Goal: Task Accomplishment & Management: Manage account settings

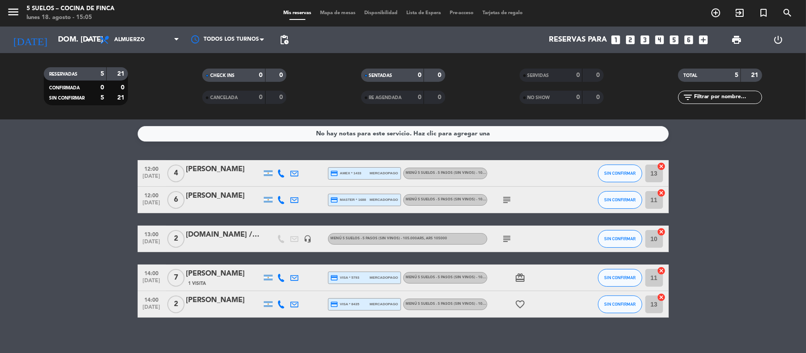
click at [497, 276] on div "card_giftcard" at bounding box center [528, 278] width 80 height 26
click at [211, 275] on div "[PERSON_NAME]" at bounding box center [223, 274] width 75 height 12
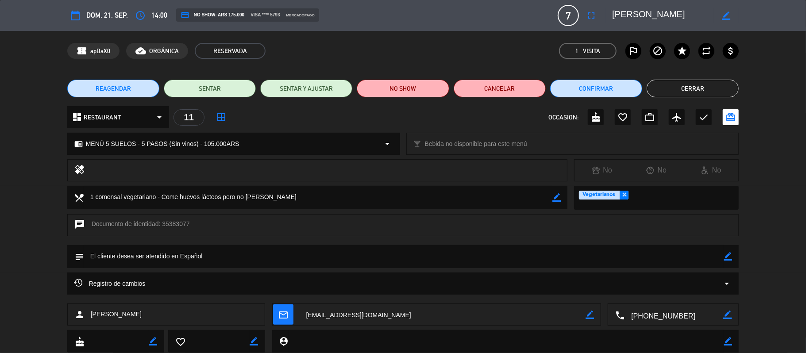
drag, startPoint x: 286, startPoint y: 190, endPoint x: 81, endPoint y: 192, distance: 204.1
click at [81, 192] on div "local_dining border_color" at bounding box center [317, 197] width 501 height 23
click at [731, 259] on icon "border_color" at bounding box center [728, 256] width 8 height 8
click at [666, 257] on textarea at bounding box center [404, 256] width 641 height 23
paste textarea "1 comensal vegetariano - Come huevos lácteos pero no [PERSON_NAME]"
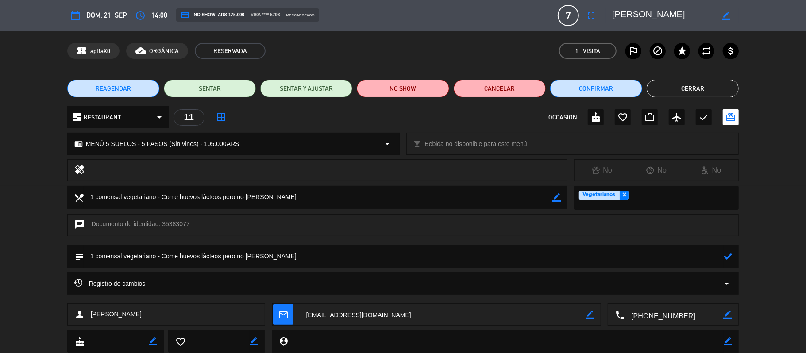
type textarea "1 comensal vegetariano - Come huevos lácteos pero no [PERSON_NAME]"
click at [727, 255] on icon at bounding box center [728, 256] width 8 height 8
click at [659, 87] on button "Cerrar" at bounding box center [693, 89] width 92 height 18
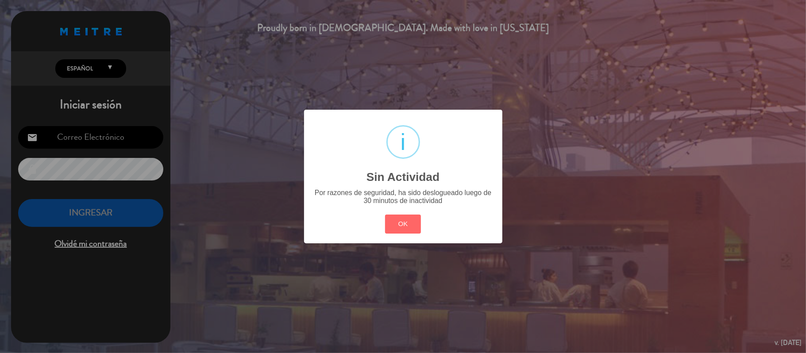
type input "[EMAIL_ADDRESS][DOMAIN_NAME]"
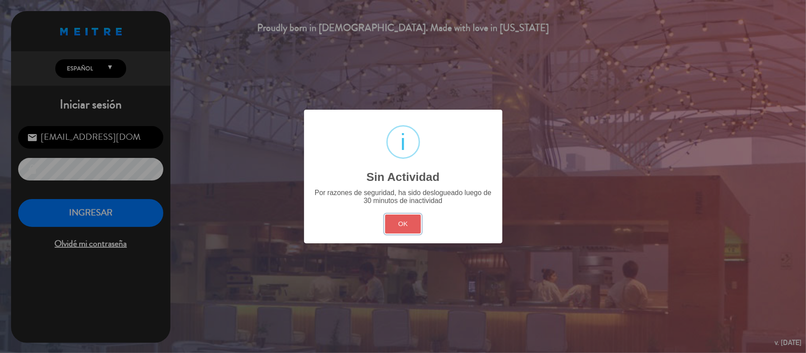
click at [406, 227] on button "OK" at bounding box center [403, 224] width 36 height 19
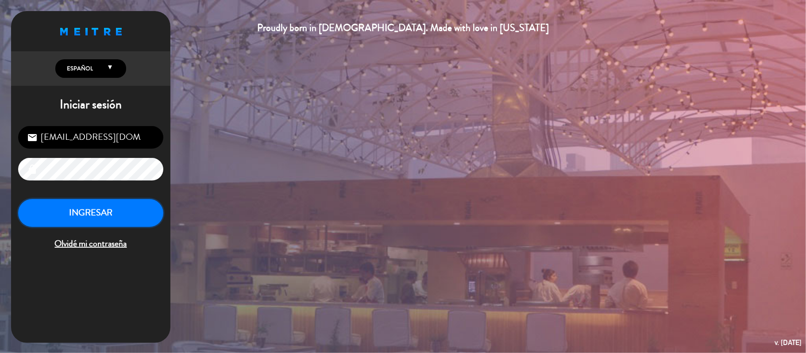
drag, startPoint x: 106, startPoint y: 205, endPoint x: 109, endPoint y: 209, distance: 5.2
click at [108, 208] on button "INGRESAR" at bounding box center [90, 213] width 145 height 28
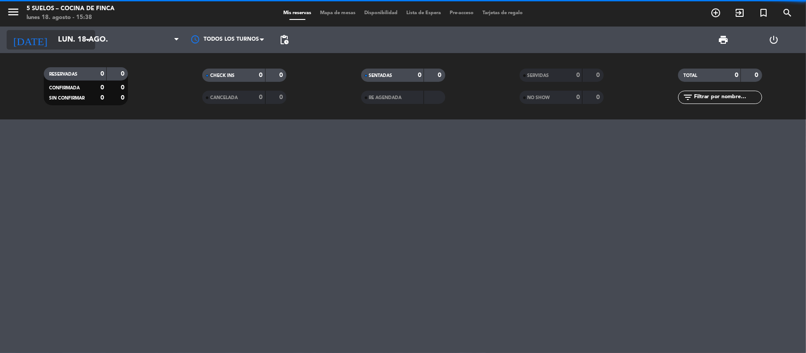
click at [78, 37] on input "lun. 18 ago." at bounding box center [102, 39] width 96 height 17
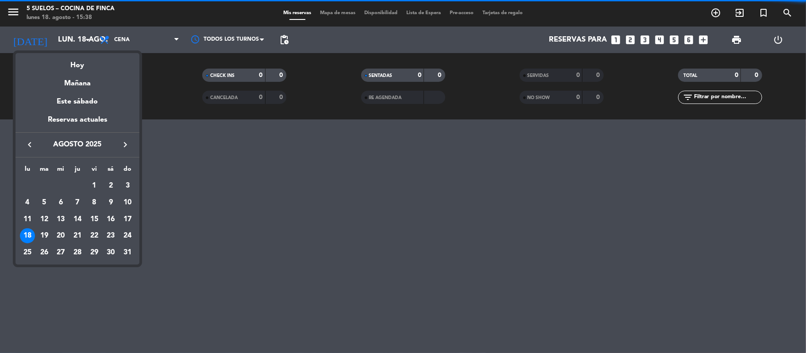
click at [126, 146] on icon "keyboard_arrow_right" at bounding box center [125, 144] width 11 height 11
click at [59, 254] on div "26" at bounding box center [60, 252] width 15 height 15
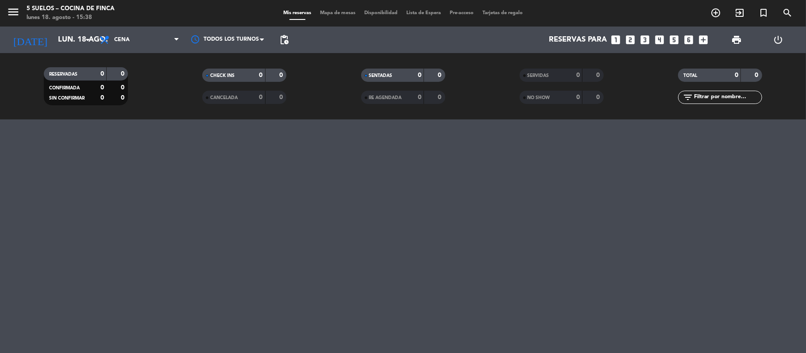
type input "mié. [DATE]"
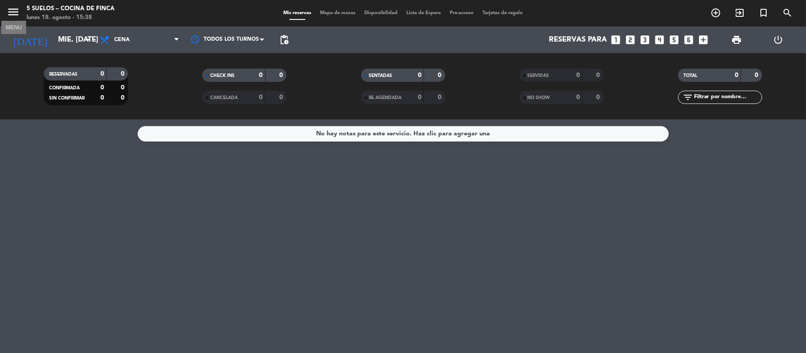
click at [16, 11] on icon "menu" at bounding box center [13, 11] width 13 height 13
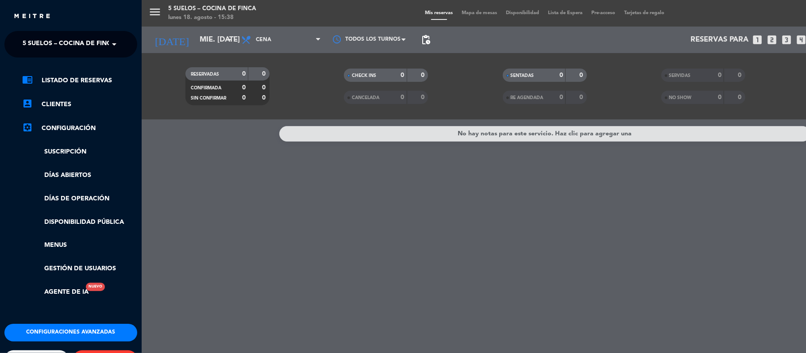
click at [78, 43] on span "5 SUELOS – COCINA DE FINCA" at bounding box center [69, 44] width 93 height 19
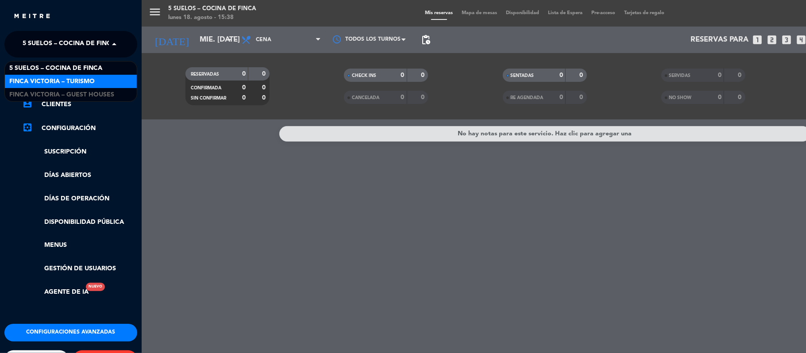
click at [87, 80] on span "FINCA VICTORIA – TURISMO" at bounding box center [51, 82] width 85 height 10
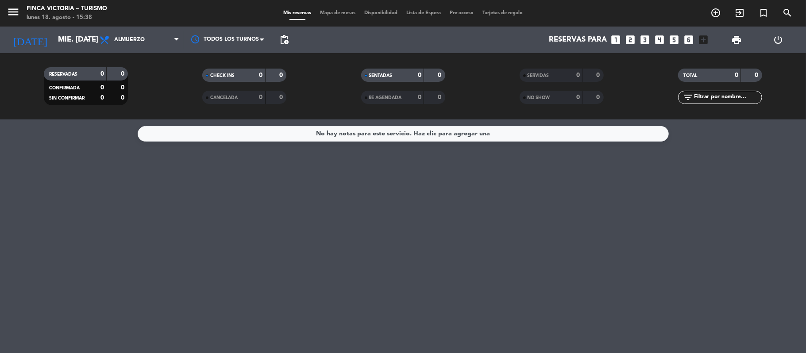
click at [733, 98] on input "text" at bounding box center [727, 98] width 69 height 10
click at [496, 189] on div "No hay notas para este servicio. Haz clic para agregar una" at bounding box center [403, 237] width 806 height 234
click at [262, 36] on span at bounding box center [264, 39] width 9 height 9
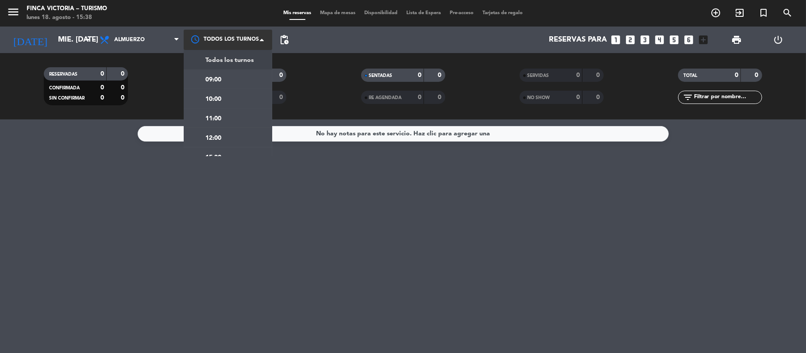
click at [266, 36] on span at bounding box center [264, 39] width 9 height 9
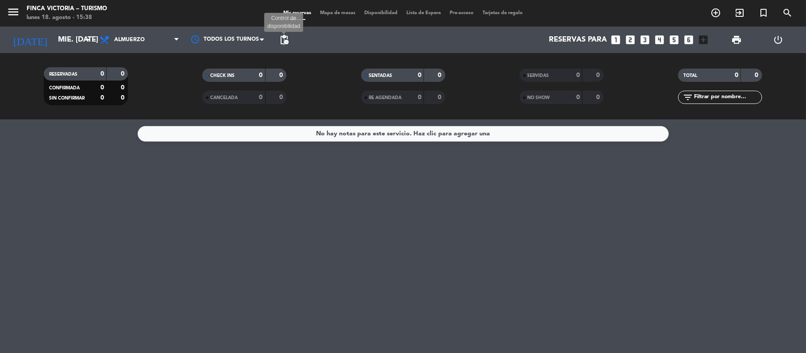
click at [284, 37] on span "pending_actions" at bounding box center [284, 40] width 11 height 11
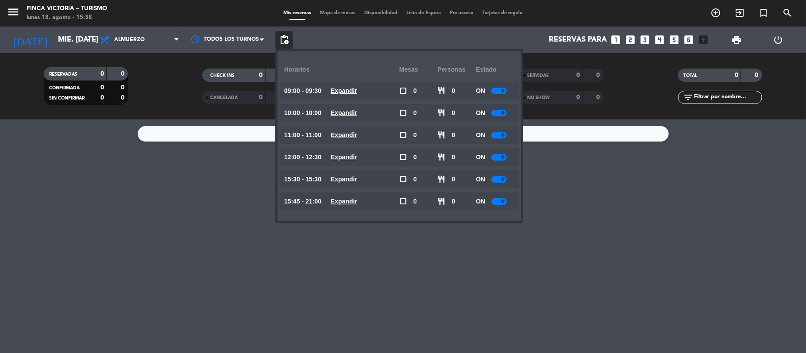
click at [137, 257] on div "No hay notas para este servicio. Haz clic para agregar una" at bounding box center [403, 237] width 806 height 234
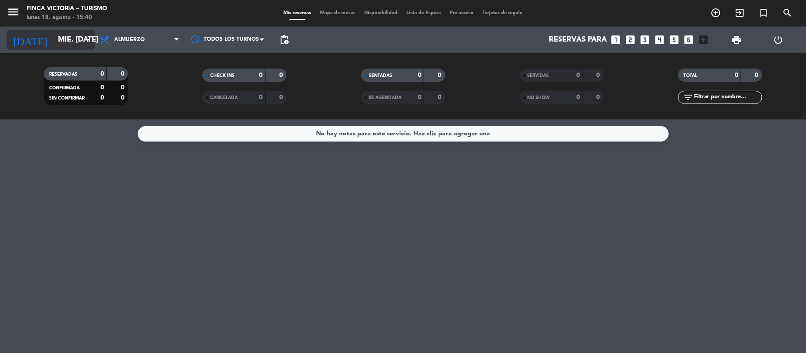
click at [85, 36] on icon "arrow_drop_down" at bounding box center [87, 40] width 11 height 11
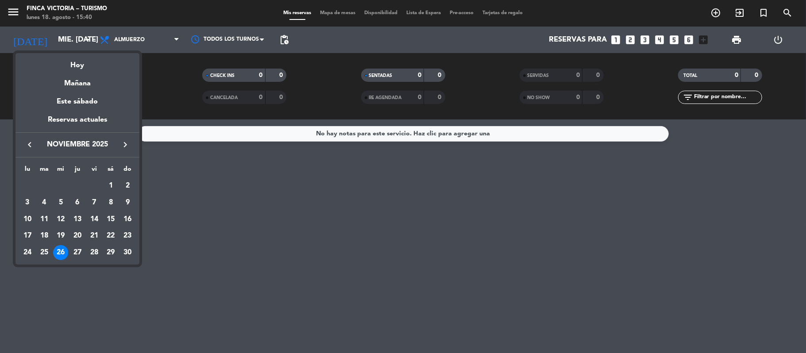
drag, startPoint x: 82, startPoint y: 121, endPoint x: 51, endPoint y: 73, distance: 56.7
click at [82, 120] on div "Reservas actuales" at bounding box center [77, 123] width 124 height 18
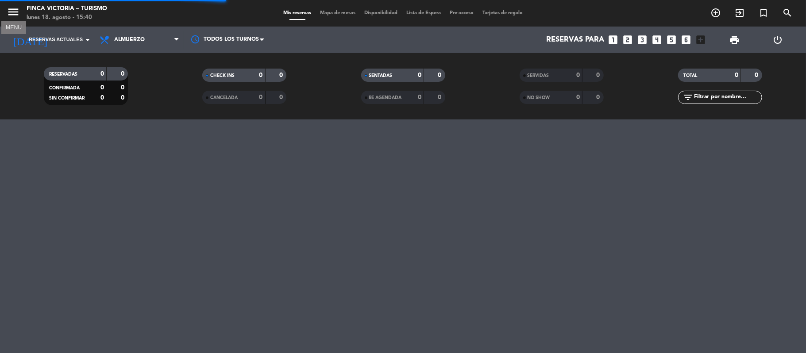
click at [14, 15] on icon "menu" at bounding box center [13, 11] width 13 height 13
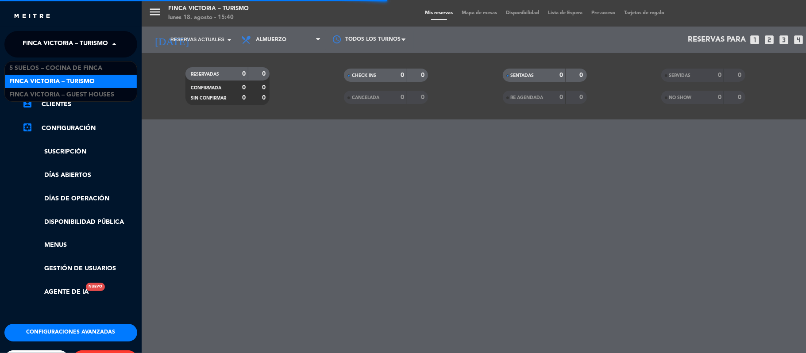
click at [109, 41] on span at bounding box center [116, 44] width 15 height 19
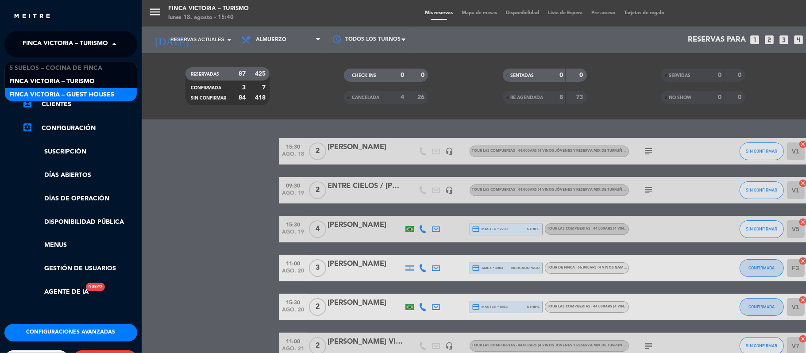
click at [112, 89] on div "FINCA VICTORIA – GUEST HOUSES" at bounding box center [71, 94] width 132 height 13
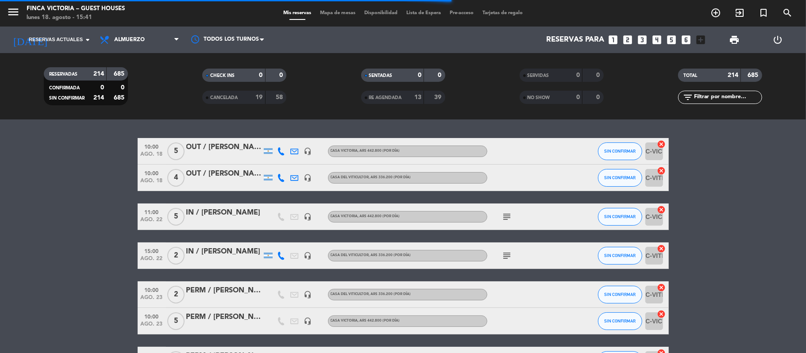
click at [721, 94] on input "text" at bounding box center [727, 98] width 69 height 10
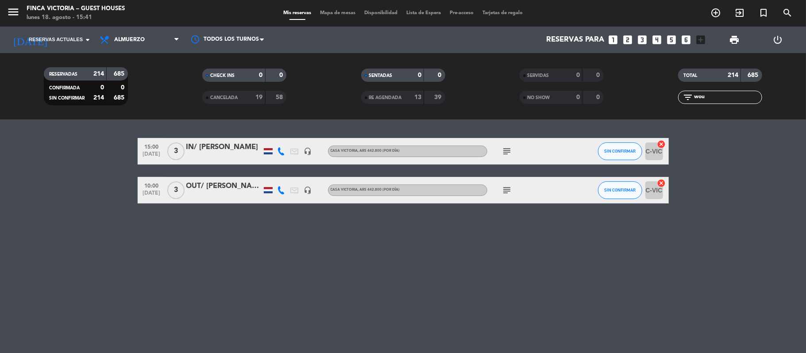
type input "wou"
click at [499, 153] on div "subject" at bounding box center [528, 151] width 80 height 26
click at [507, 153] on icon "subject" at bounding box center [507, 151] width 11 height 11
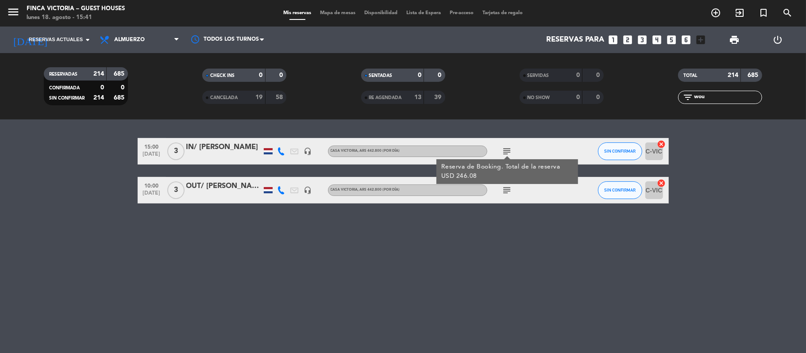
click at [309, 229] on div "15:00 [DATE] 3 IN/ [PERSON_NAME] headset_mic Casa Victoria , ARS 442.800 (Por d…" at bounding box center [403, 237] width 806 height 234
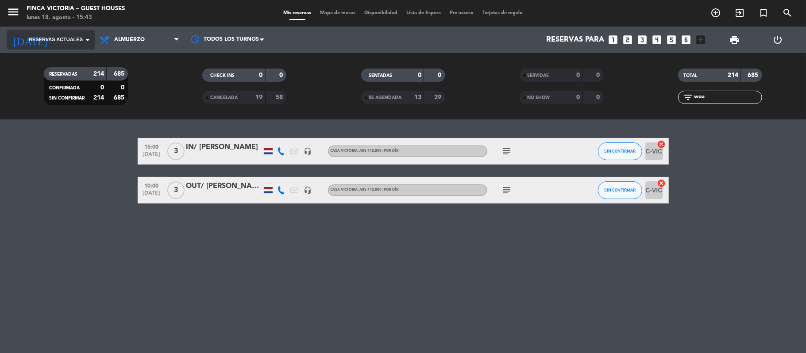
click at [87, 32] on input at bounding box center [102, 39] width 96 height 17
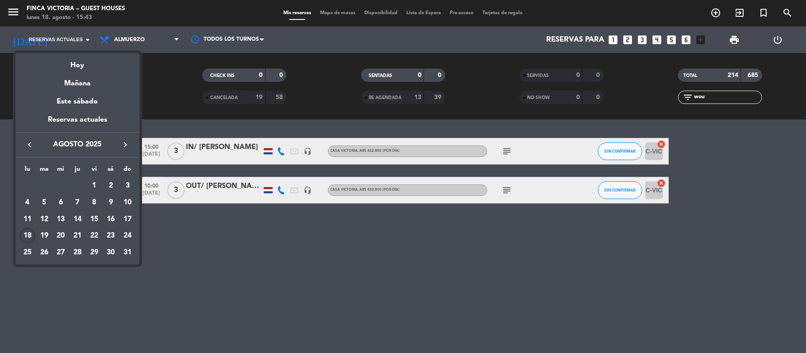
click at [126, 139] on div "keyboard_arrow_left agosto 2025 keyboard_arrow_right" at bounding box center [77, 144] width 124 height 25
click at [126, 143] on icon "keyboard_arrow_right" at bounding box center [125, 144] width 11 height 11
click at [125, 143] on icon "keyboard_arrow_right" at bounding box center [125, 144] width 11 height 11
click at [58, 255] on div "26" at bounding box center [60, 252] width 15 height 15
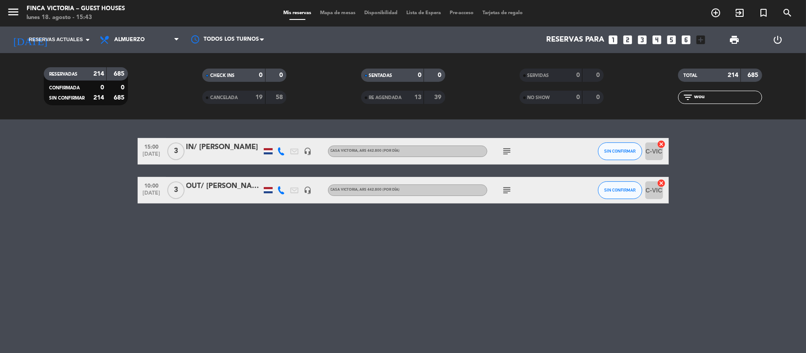
type input "mié. [DATE]"
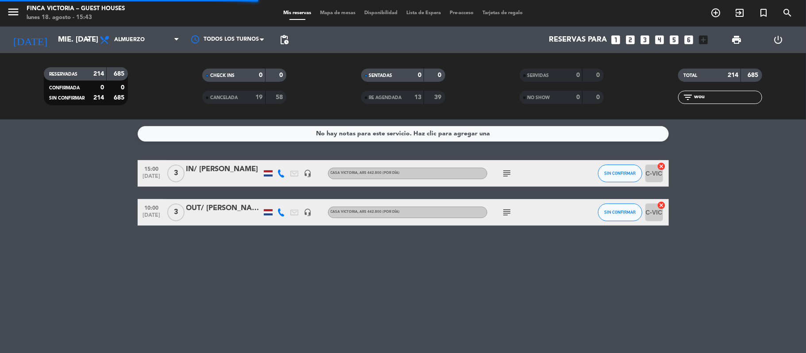
click at [4, 15] on div "menu FINCA VICTORIA – GUEST HOUSES lunes 18. agosto - 15:43" at bounding box center [100, 13] width 201 height 21
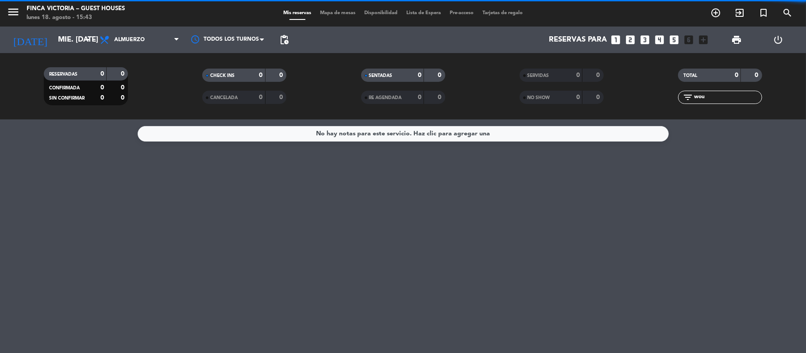
click at [8, 12] on div "menu FINCA VICTORIA – GUEST HOUSES lunes 18. agosto - 15:43" at bounding box center [100, 13] width 201 height 21
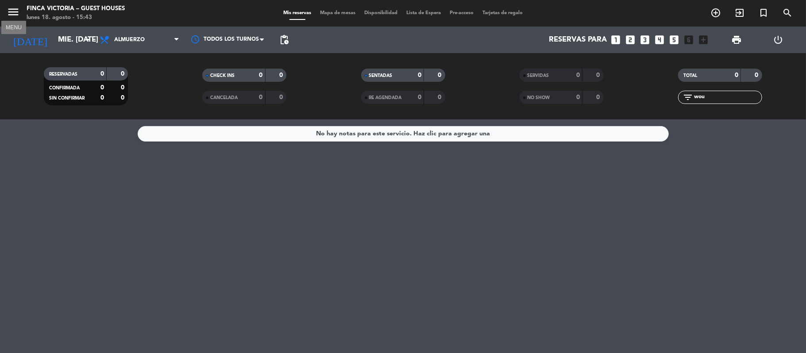
click at [12, 12] on icon "menu" at bounding box center [13, 11] width 13 height 13
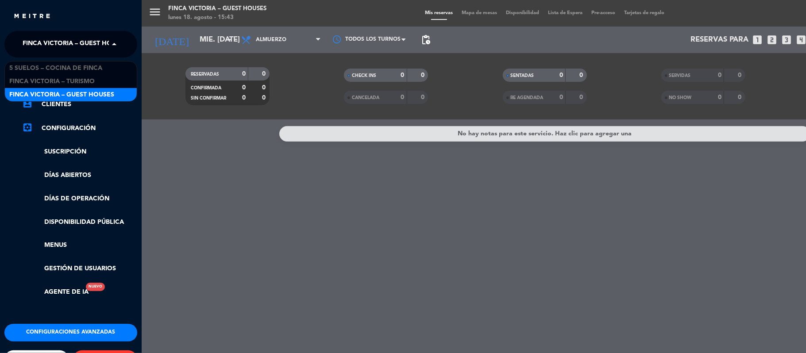
click at [82, 41] on span "FINCA VICTORIA – GUEST HOUSES" at bounding box center [75, 44] width 105 height 19
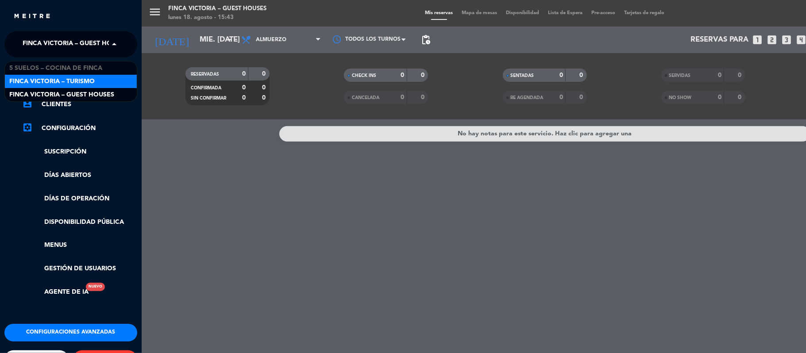
click at [85, 80] on span "FINCA VICTORIA – TURISMO" at bounding box center [51, 82] width 85 height 10
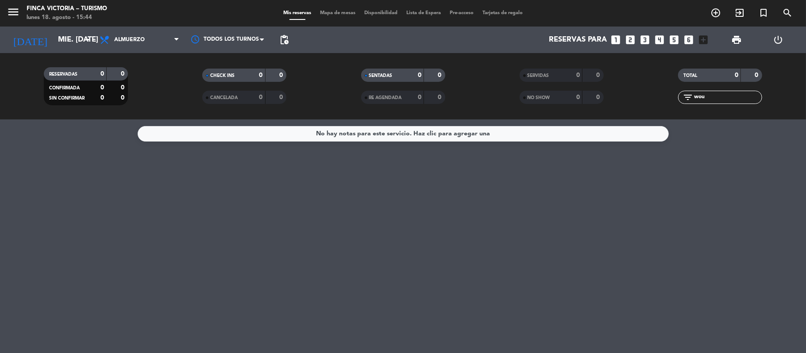
click at [627, 39] on icon "looks_two" at bounding box center [631, 40] width 12 height 12
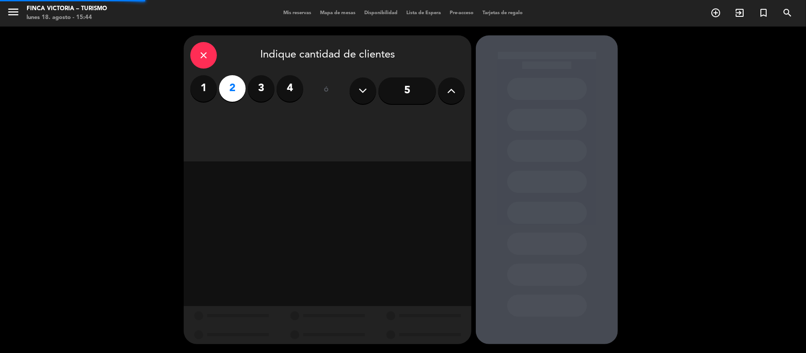
click at [630, 40] on div "close Indique cantidad de clientes 1 2 3 4 ó 5" at bounding box center [403, 190] width 806 height 327
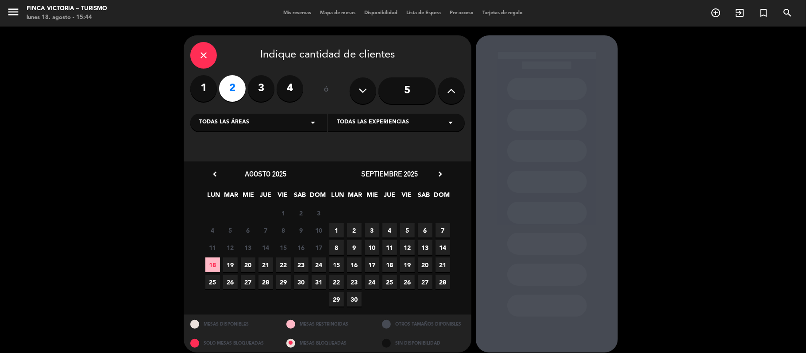
click at [280, 121] on div "Todas las áreas arrow_drop_down" at bounding box center [258, 123] width 137 height 18
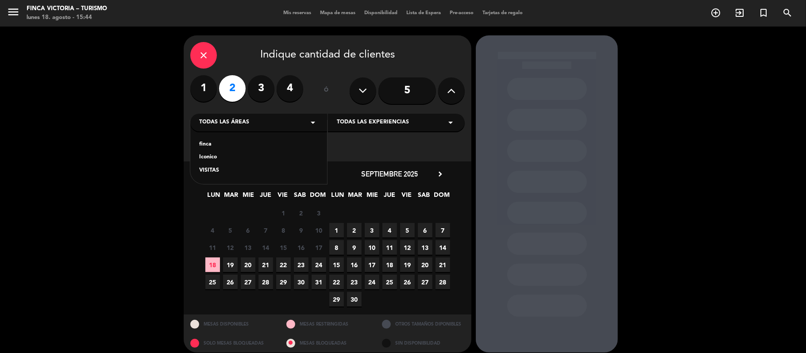
click at [218, 163] on div "finca Iconico VISITAS" at bounding box center [258, 152] width 137 height 64
click at [224, 164] on div "finca Iconico VISITAS" at bounding box center [258, 152] width 137 height 64
click at [219, 169] on div "VISITAS" at bounding box center [258, 170] width 119 height 9
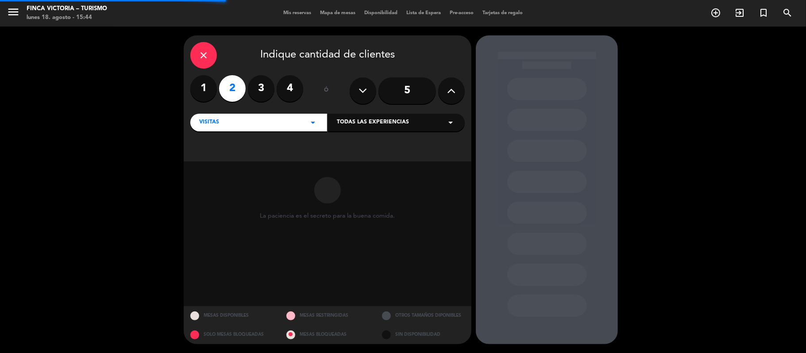
click at [379, 123] on span "Todas las experiencias" at bounding box center [373, 122] width 72 height 9
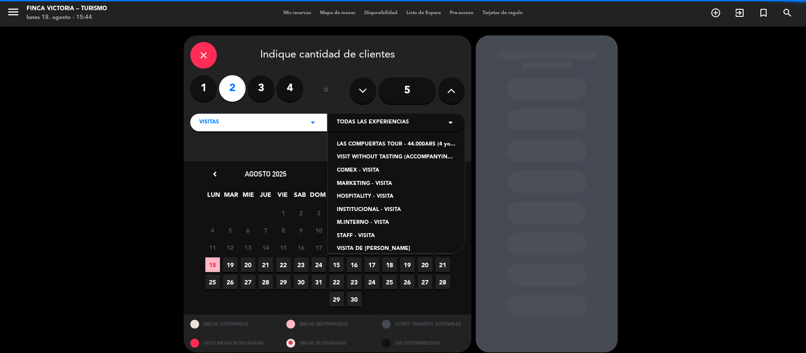
click at [365, 142] on div "LAS COMPUERTAS TOUR - 44.000ARS (4 young wines and reserve mix of Turruños and …" at bounding box center [396, 144] width 119 height 9
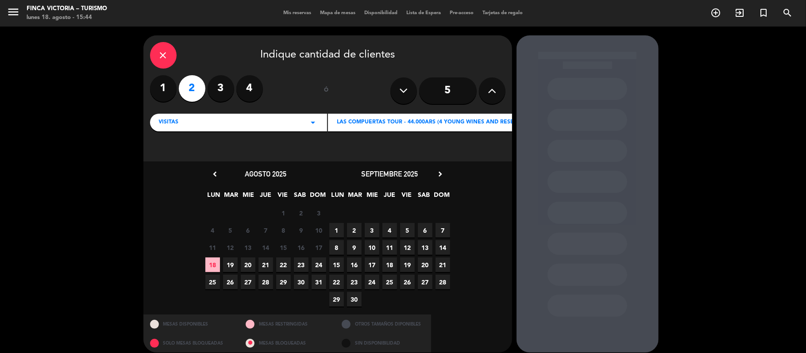
click at [444, 173] on icon "chevron_right" at bounding box center [440, 174] width 9 height 9
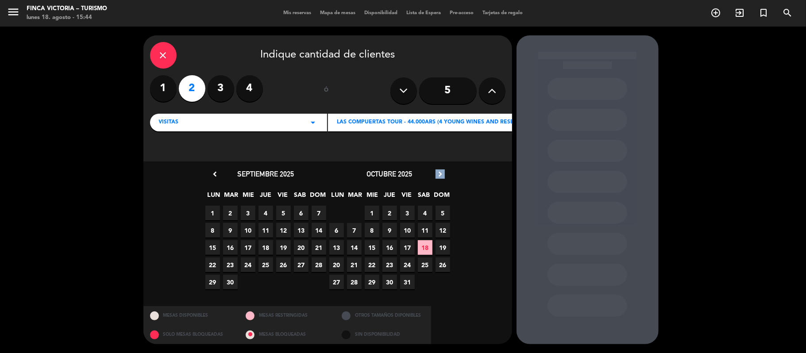
click at [443, 173] on icon "chevron_right" at bounding box center [440, 174] width 9 height 9
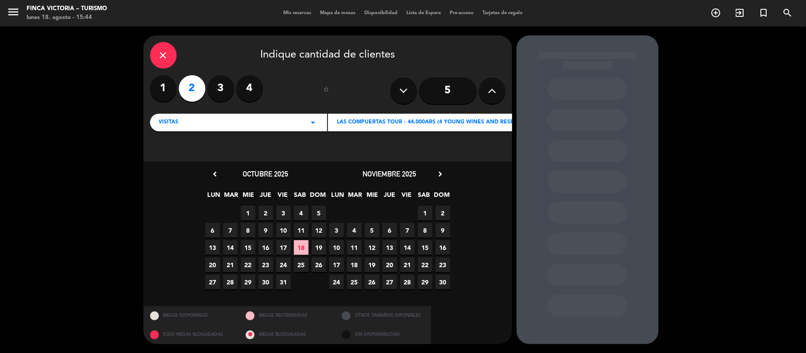
click at [371, 282] on span "26" at bounding box center [372, 282] width 15 height 15
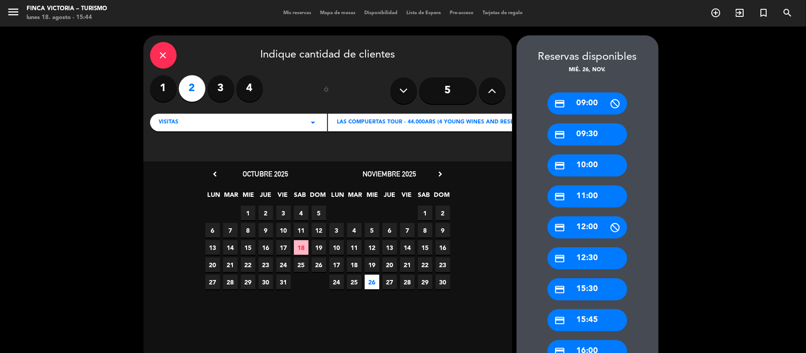
click at [596, 197] on div "credit_card 11:00" at bounding box center [588, 197] width 80 height 22
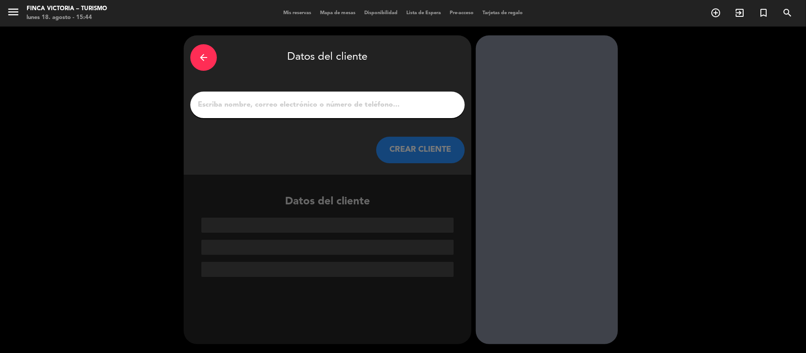
click at [280, 101] on input "1" at bounding box center [327, 105] width 261 height 12
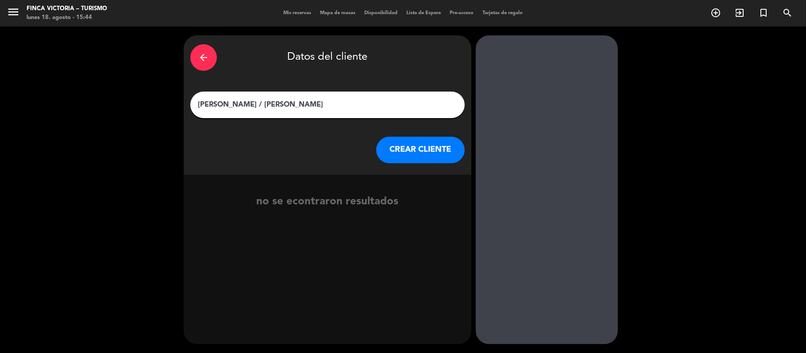
type input "[PERSON_NAME] / [PERSON_NAME]"
click at [433, 149] on button "CREAR CLIENTE" at bounding box center [420, 150] width 89 height 27
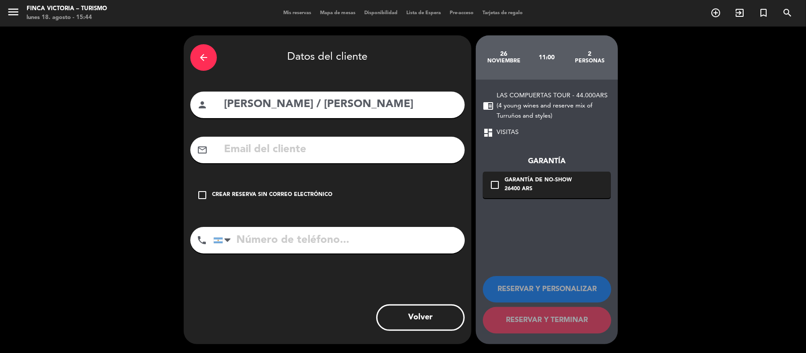
click at [203, 195] on icon "check_box_outline_blank" at bounding box center [202, 195] width 11 height 11
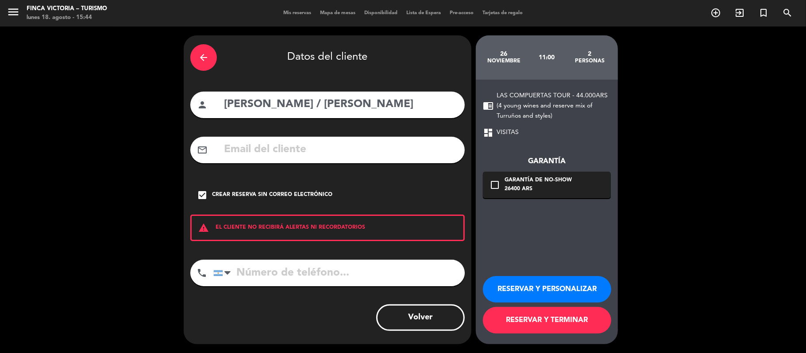
click at [522, 291] on button "RESERVAR Y PERSONALIZAR" at bounding box center [547, 289] width 128 height 27
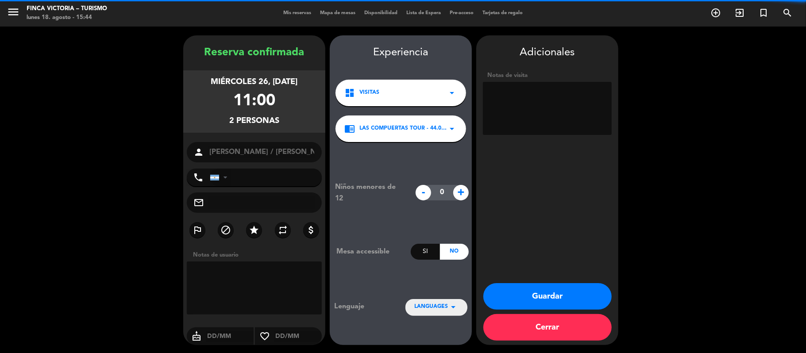
click at [210, 186] on div at bounding box center [220, 177] width 20 height 17
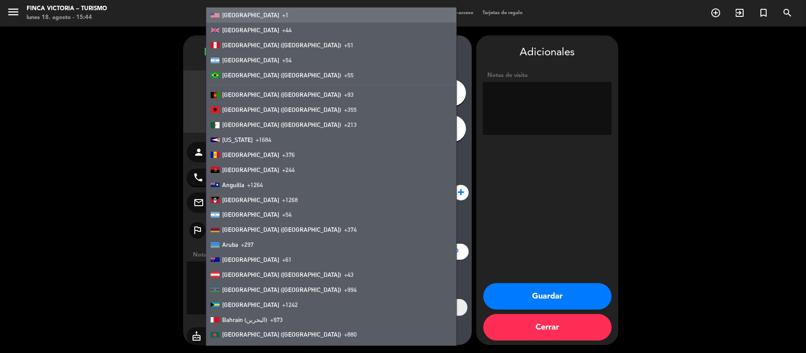
click at [222, 18] on span "[GEOGRAPHIC_DATA]" at bounding box center [250, 15] width 57 height 7
type input "+1"
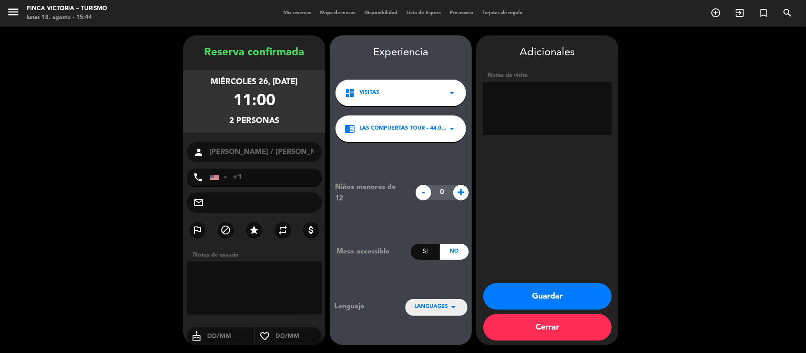
click at [438, 309] on span "LANGUAGES" at bounding box center [431, 307] width 34 height 9
click at [436, 279] on div "Inglés" at bounding box center [436, 279] width 44 height 9
click at [520, 100] on textarea at bounding box center [547, 108] width 129 height 53
type textarea "TAR USD33 - PAGA AGENCIA"
click at [541, 298] on button "Guardar" at bounding box center [548, 296] width 128 height 27
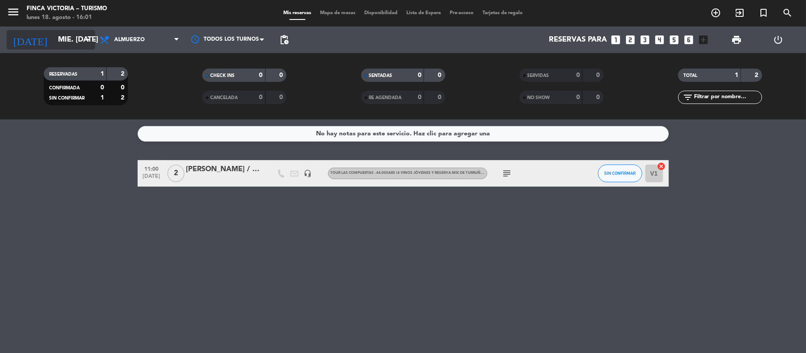
click at [89, 36] on icon "arrow_drop_down" at bounding box center [87, 40] width 11 height 11
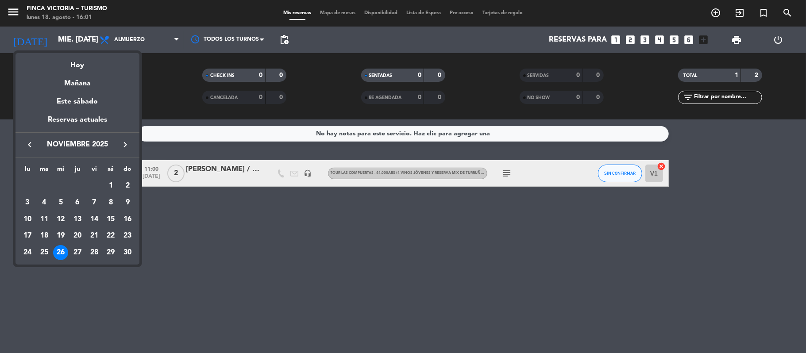
click at [123, 144] on icon "keyboard_arrow_right" at bounding box center [125, 144] width 11 height 11
click at [25, 144] on icon "keyboard_arrow_left" at bounding box center [29, 144] width 11 height 11
click at [27, 252] on div "20" at bounding box center [27, 252] width 15 height 15
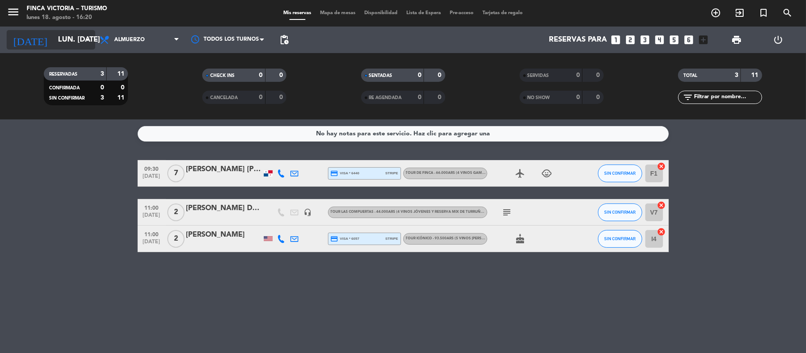
click at [85, 49] on div "[DATE] lun. [DATE] arrow_drop_down" at bounding box center [51, 39] width 89 height 19
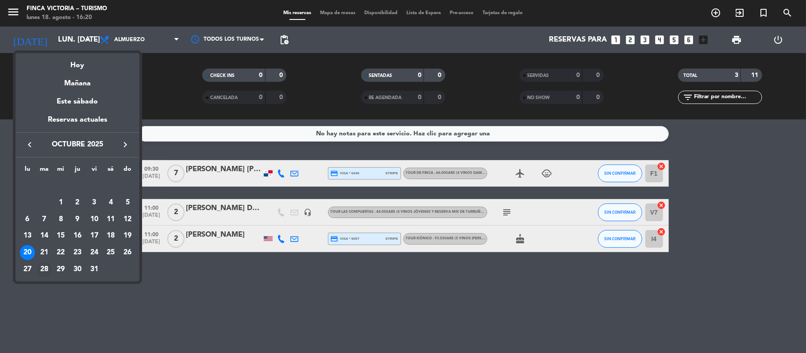
click at [45, 267] on div "28" at bounding box center [44, 269] width 15 height 15
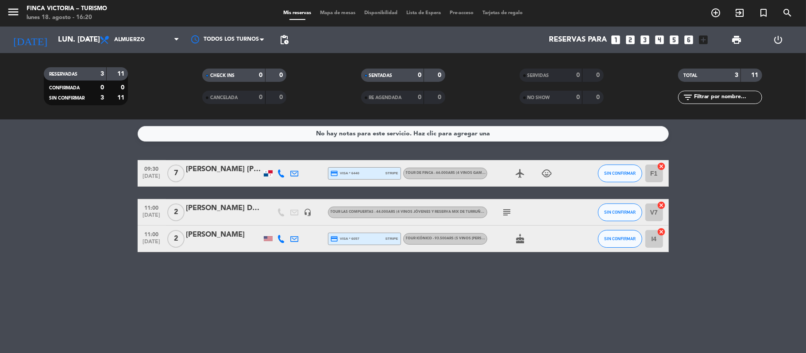
type input "[DATE] oct."
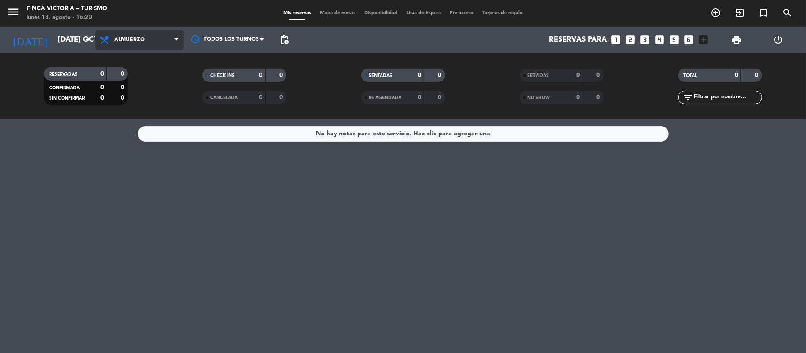
click at [158, 36] on span "Almuerzo" at bounding box center [139, 39] width 89 height 19
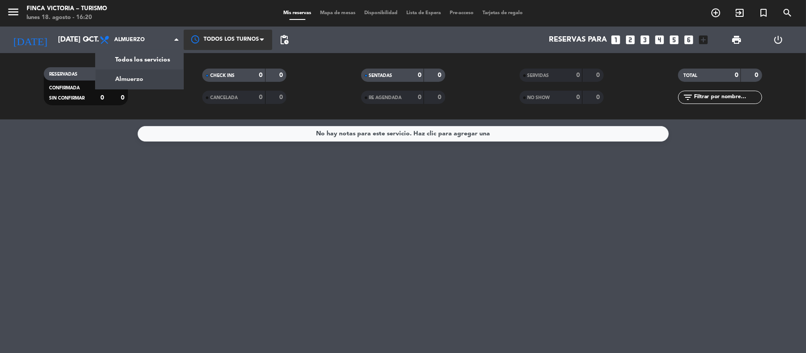
click at [258, 35] on div at bounding box center [228, 40] width 89 height 20
click at [261, 40] on span at bounding box center [264, 39] width 9 height 9
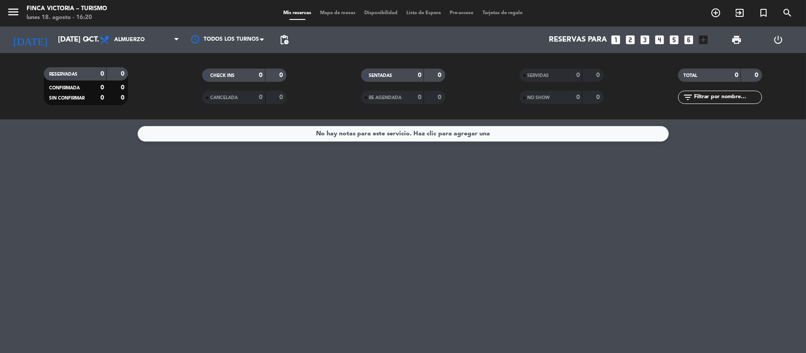
click at [294, 40] on div "Reservas para looks_one looks_two looks_3 looks_4 looks_5 looks_6 add_box" at bounding box center [503, 40] width 420 height 27
click at [289, 41] on span "pending_actions" at bounding box center [284, 40] width 11 height 11
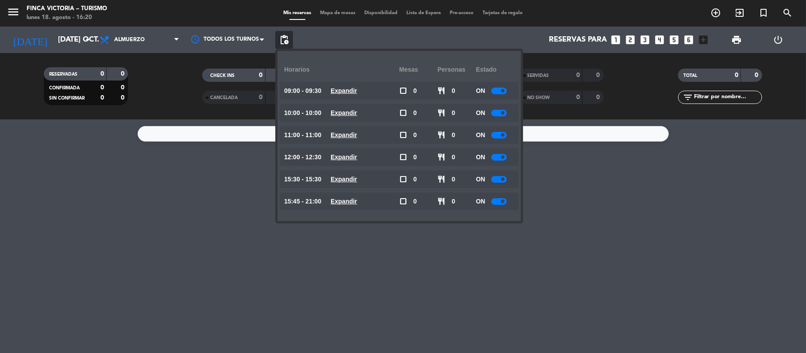
click at [216, 268] on div "No hay notas para este servicio. Haz clic para agregar una" at bounding box center [403, 237] width 806 height 234
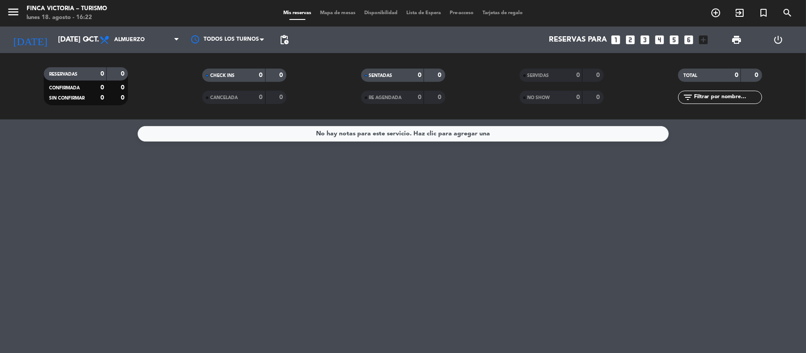
click at [636, 39] on icon "looks_two" at bounding box center [631, 40] width 12 height 12
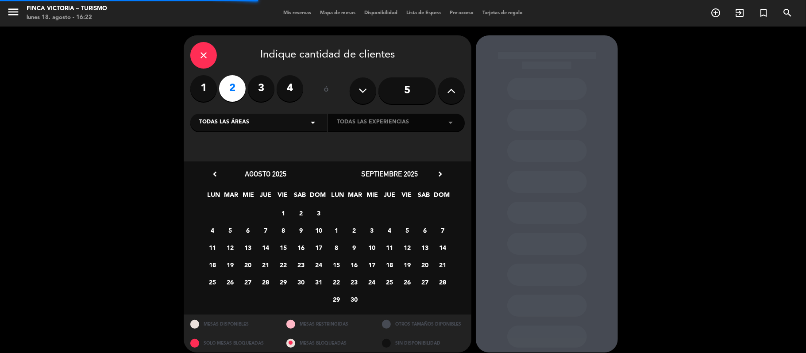
click at [280, 126] on div "Todas las áreas arrow_drop_down" at bounding box center [258, 123] width 137 height 18
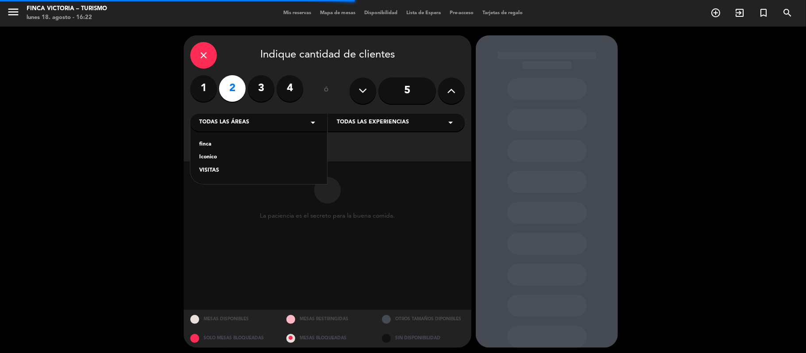
click at [364, 116] on div "Todas las experiencias arrow_drop_down" at bounding box center [396, 123] width 137 height 18
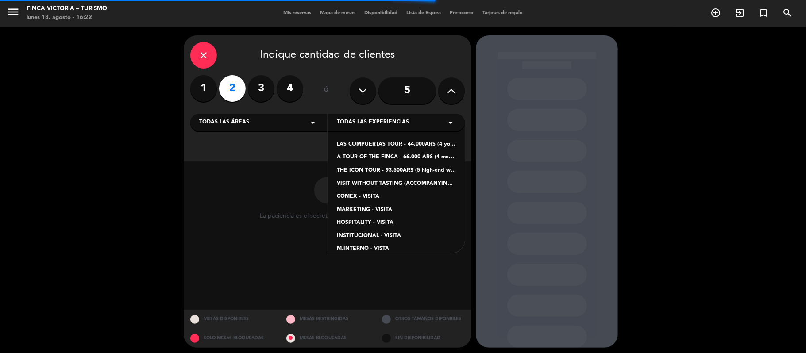
click at [368, 146] on div "LAS COMPUERTAS TOUR - 44.000ARS (4 young wines and reserve mix of Turruños and …" at bounding box center [396, 144] width 119 height 9
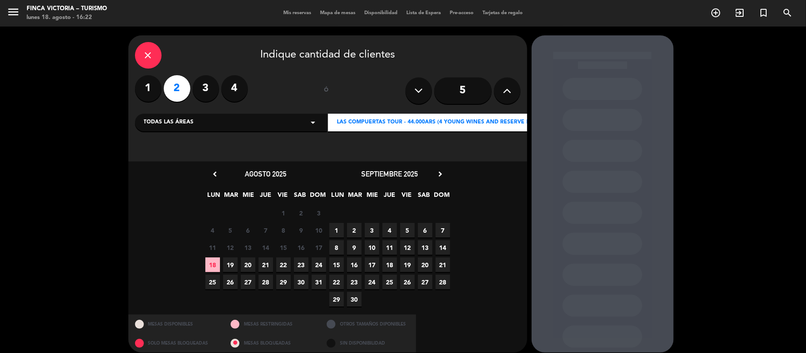
click at [251, 285] on span "27" at bounding box center [248, 282] width 15 height 15
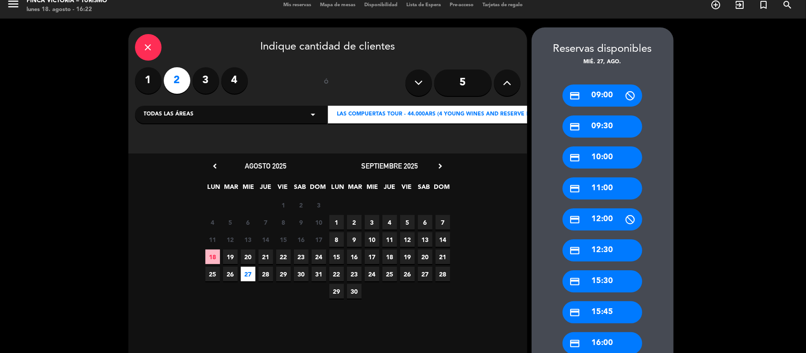
click at [606, 130] on div "credit_card 09:30" at bounding box center [603, 127] width 80 height 22
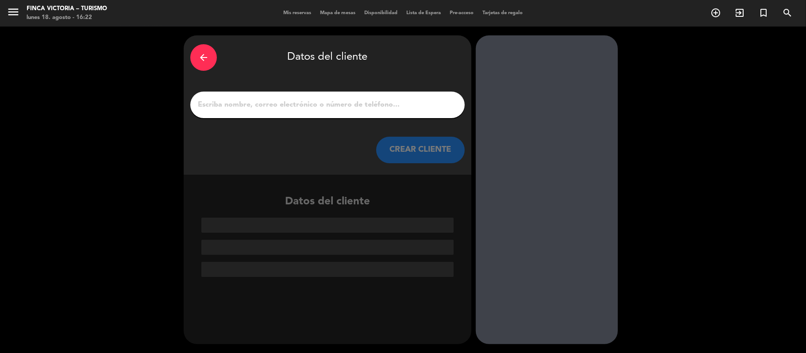
scroll to position [0, 0]
click at [201, 56] on icon "arrow_back" at bounding box center [203, 57] width 11 height 11
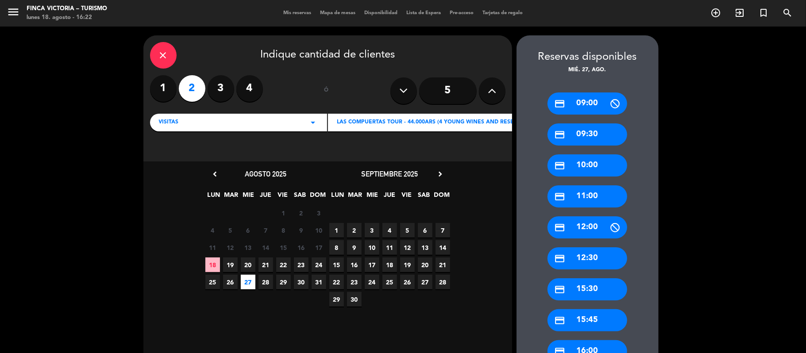
click at [166, 56] on icon "close" at bounding box center [163, 55] width 11 height 11
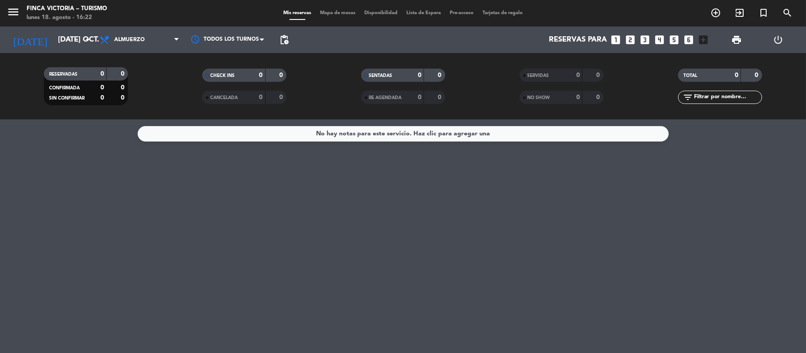
click at [629, 38] on icon "looks_two" at bounding box center [631, 40] width 12 height 12
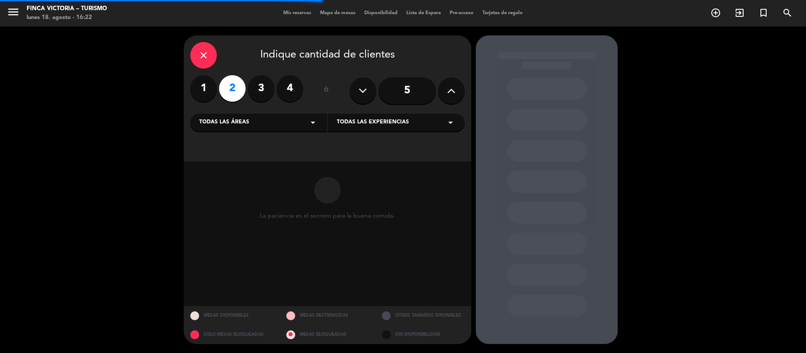
click at [262, 124] on div "Todas las áreas arrow_drop_down" at bounding box center [258, 123] width 137 height 18
drag, startPoint x: 209, startPoint y: 170, endPoint x: 298, endPoint y: 147, distance: 91.1
click at [210, 170] on div "VISITAS" at bounding box center [258, 170] width 119 height 9
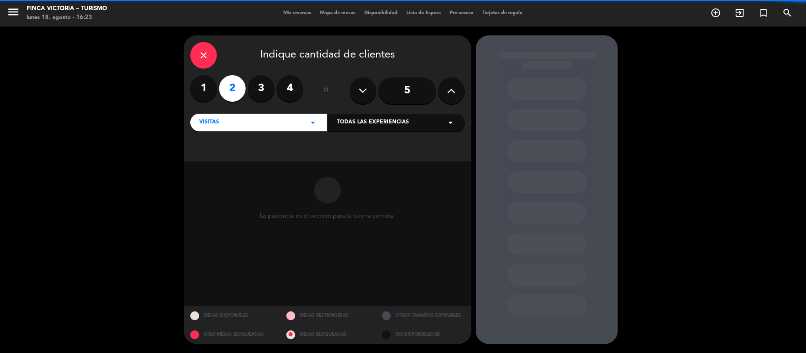
click at [357, 126] on span "Todas las experiencias" at bounding box center [373, 122] width 72 height 9
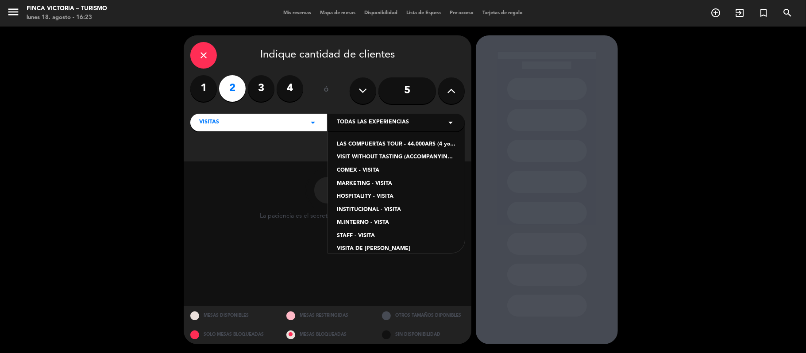
click at [352, 146] on div "LAS COMPUERTAS TOUR - 44.000ARS (4 young wines and reserve mix of Turruños and …" at bounding box center [396, 144] width 119 height 9
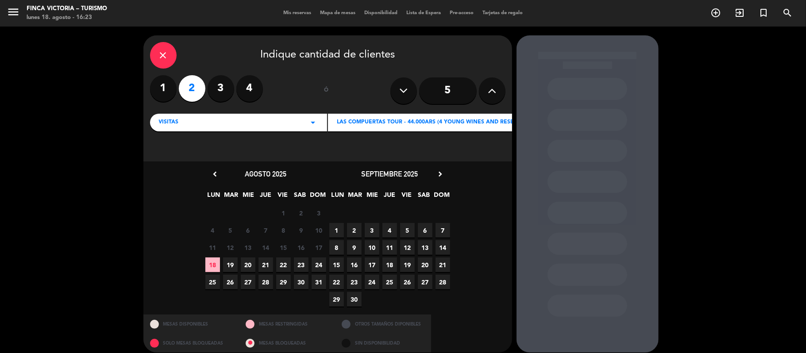
click at [438, 172] on icon "chevron_right" at bounding box center [440, 174] width 9 height 9
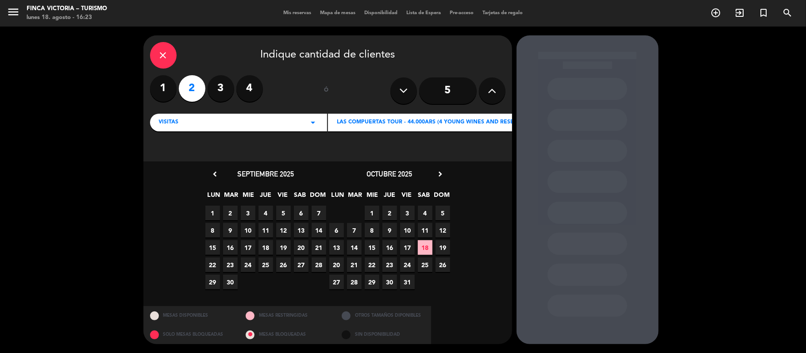
click at [356, 282] on span "28" at bounding box center [354, 282] width 15 height 15
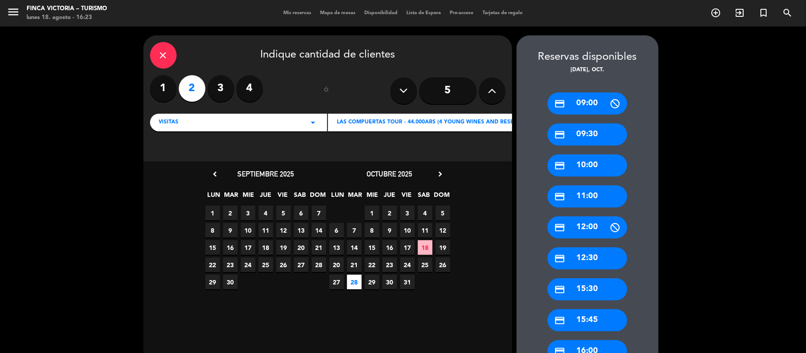
click at [579, 139] on div "credit_card 09:30" at bounding box center [588, 135] width 80 height 22
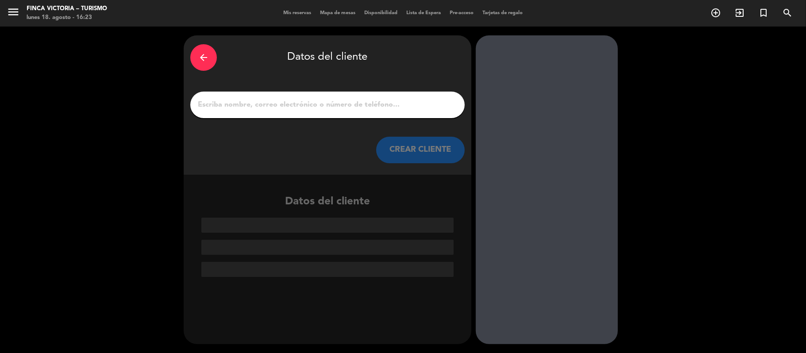
drag, startPoint x: 307, startPoint y: 98, endPoint x: 301, endPoint y: 104, distance: 8.5
click at [305, 101] on input "1" at bounding box center [327, 105] width 261 height 12
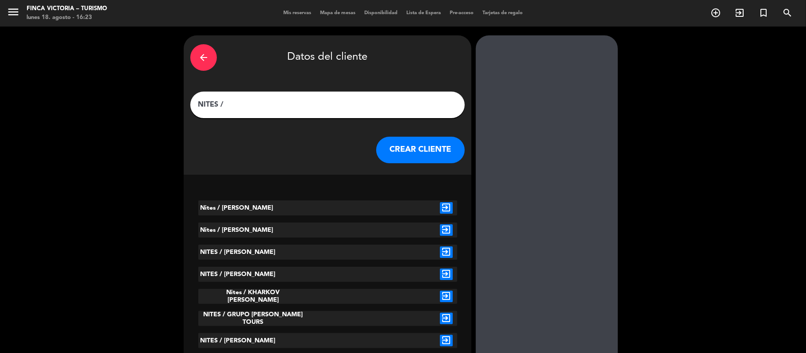
paste input "[PERSON_NAME]"
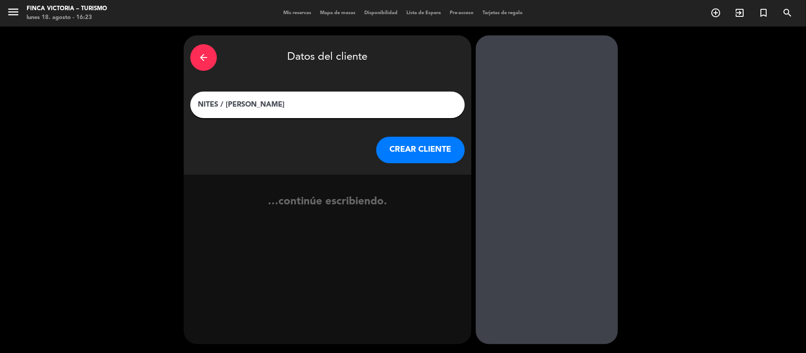
type input "NITES / [PERSON_NAME]"
click at [413, 158] on button "CREAR CLIENTE" at bounding box center [420, 150] width 89 height 27
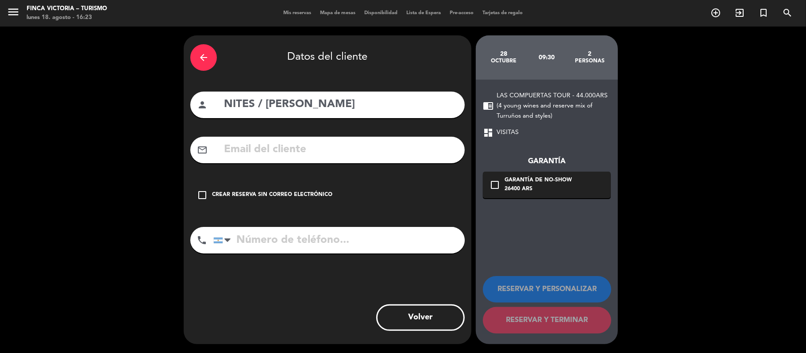
drag, startPoint x: 202, startPoint y: 197, endPoint x: 203, endPoint y: 208, distance: 11.1
click at [203, 199] on icon "check_box_outline_blank" at bounding box center [202, 195] width 11 height 11
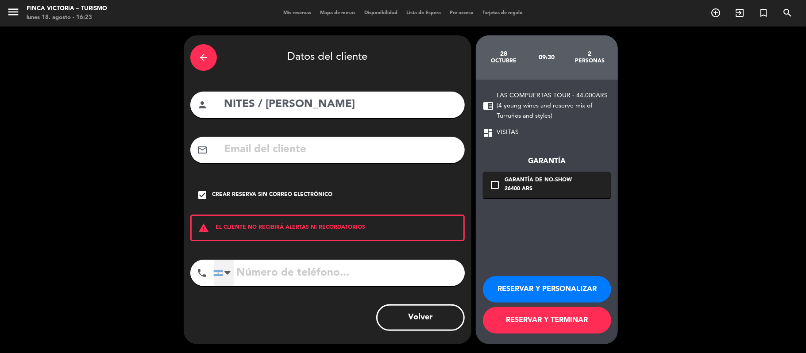
click at [220, 272] on div at bounding box center [218, 274] width 9 height 6
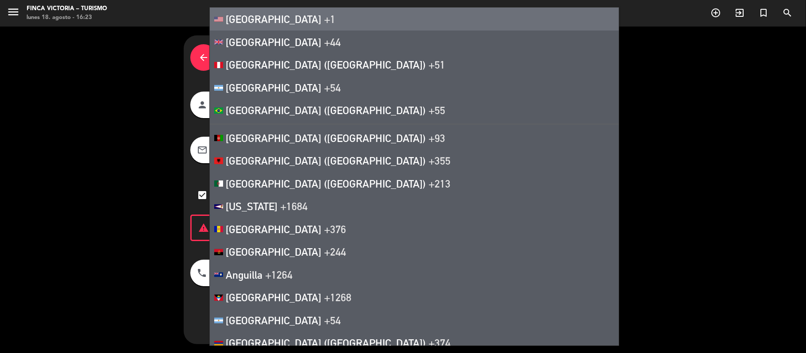
click at [266, 23] on span "[GEOGRAPHIC_DATA]" at bounding box center [274, 19] width 96 height 12
type input "+1"
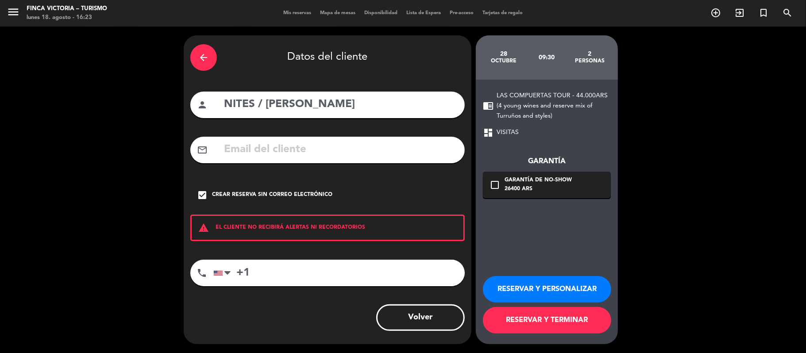
click at [533, 287] on button "RESERVAR Y PERSONALIZAR" at bounding box center [547, 289] width 128 height 27
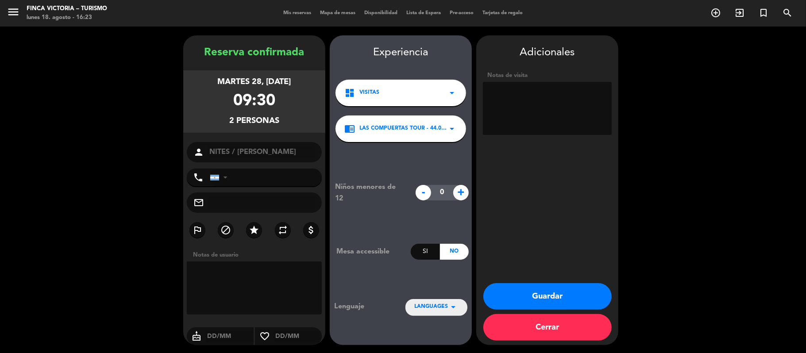
click at [455, 306] on icon "arrow_drop_down" at bounding box center [453, 307] width 11 height 11
click at [442, 278] on div "Inglés" at bounding box center [436, 279] width 44 height 9
click at [520, 137] on div "Notas de visita" at bounding box center [547, 105] width 129 height 68
click at [517, 104] on textarea at bounding box center [547, 108] width 129 height 53
click at [504, 106] on textarea at bounding box center [547, 108] width 129 height 53
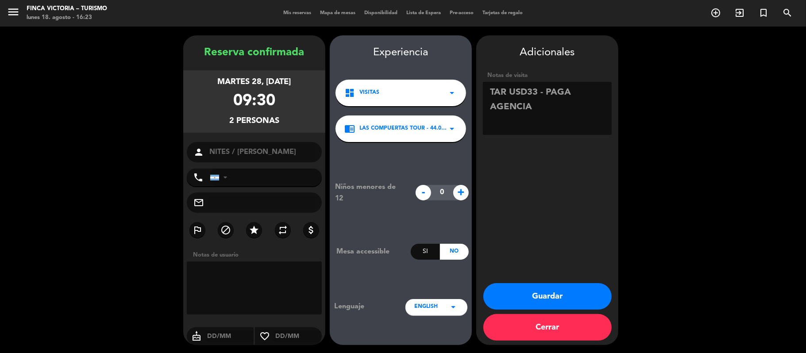
type textarea "TAR USD33 - PAGA AGENCIA"
click at [549, 298] on button "Guardar" at bounding box center [548, 296] width 128 height 27
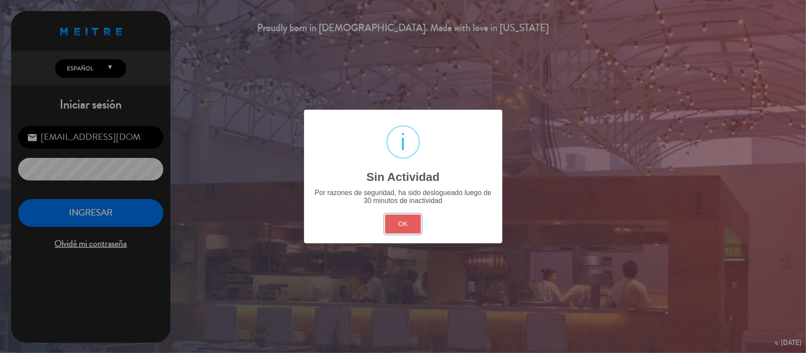
click at [394, 224] on button "OK" at bounding box center [403, 224] width 36 height 19
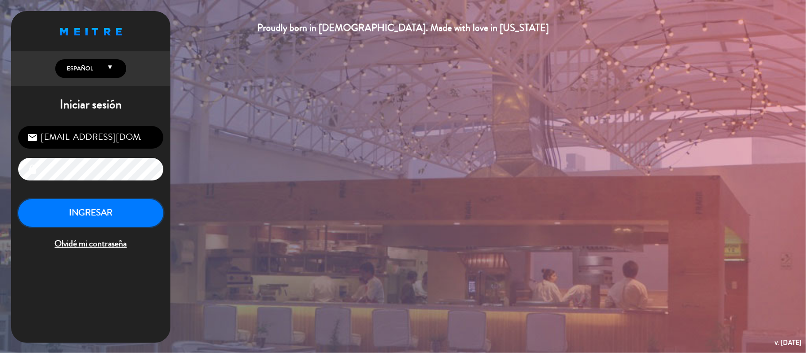
click at [132, 212] on button "INGRESAR" at bounding box center [90, 213] width 145 height 28
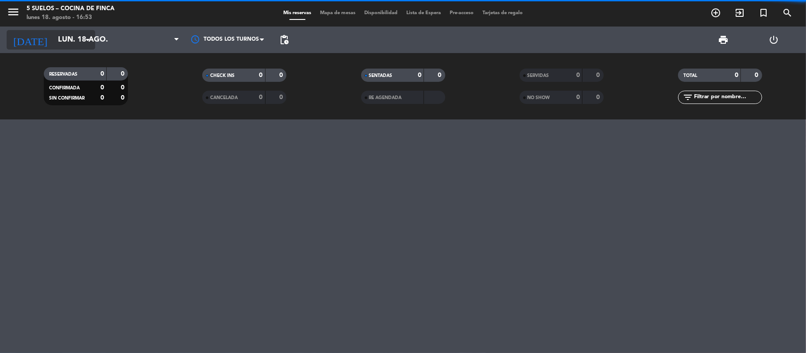
click at [77, 43] on input "lun. 18 ago." at bounding box center [102, 39] width 96 height 17
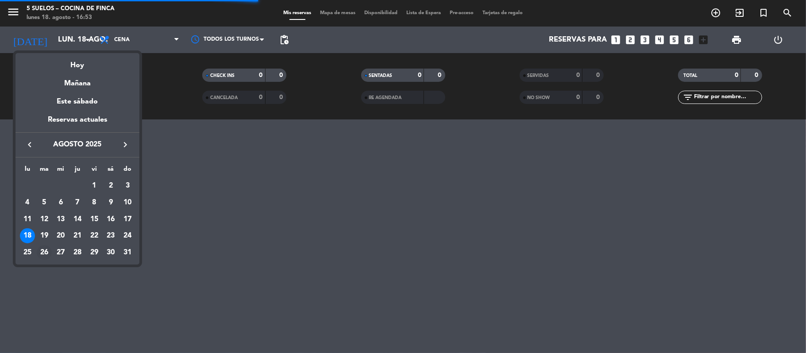
click at [50, 253] on div "26" at bounding box center [44, 252] width 15 height 15
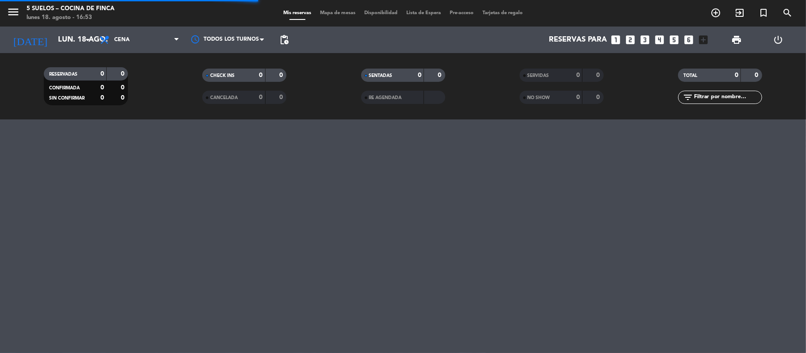
type input "[DATE] ago."
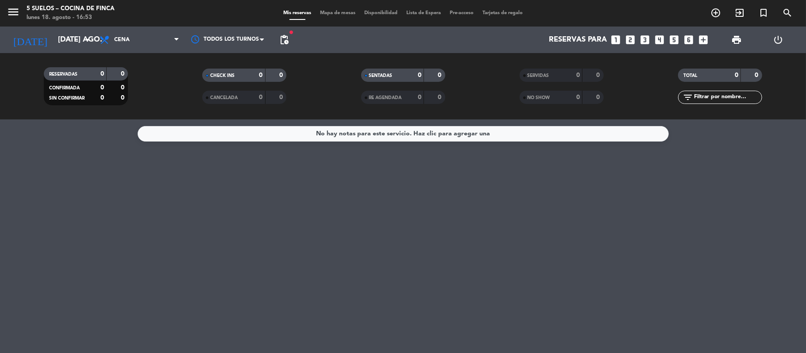
click at [12, 11] on icon "menu" at bounding box center [13, 11] width 13 height 13
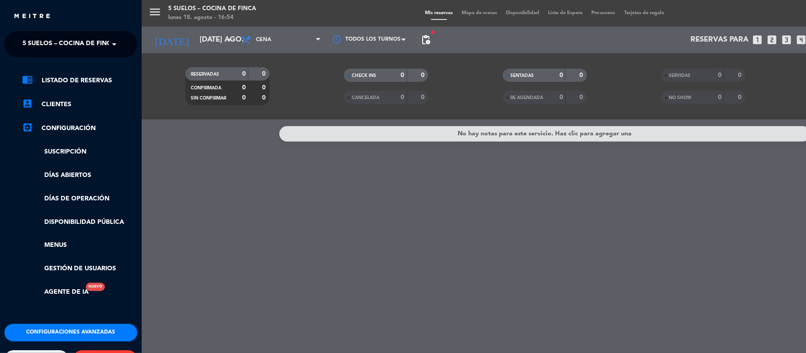
click at [83, 42] on span "5 SUELOS – COCINA DE FINCA" at bounding box center [69, 44] width 93 height 19
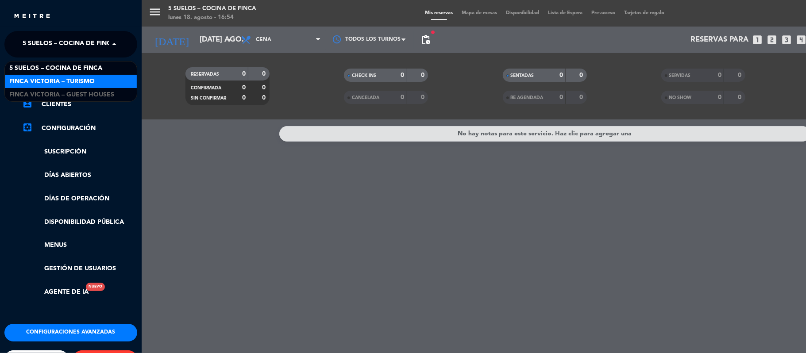
click at [83, 80] on span "FINCA VICTORIA – TURISMO" at bounding box center [51, 82] width 85 height 10
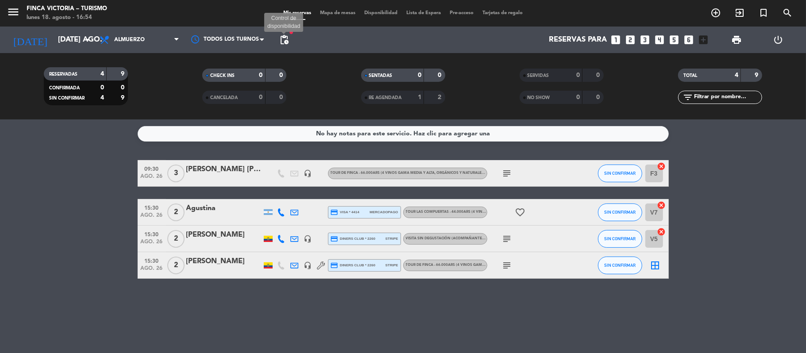
click at [282, 40] on span "pending_actions" at bounding box center [284, 40] width 11 height 11
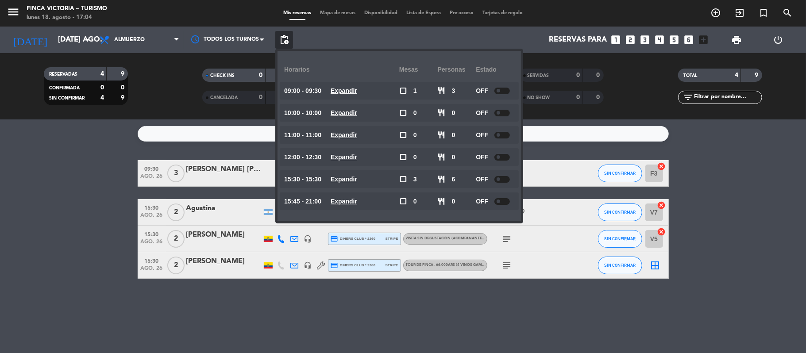
drag, startPoint x: 50, startPoint y: 211, endPoint x: 50, endPoint y: 85, distance: 125.8
click at [54, 211] on bookings-row "09:30 ago. 26 3 [PERSON_NAME] [PERSON_NAME] / [PERSON_NAME] x3 headset_mic TOUR…" at bounding box center [403, 219] width 806 height 119
